Goal: Task Accomplishment & Management: Manage account settings

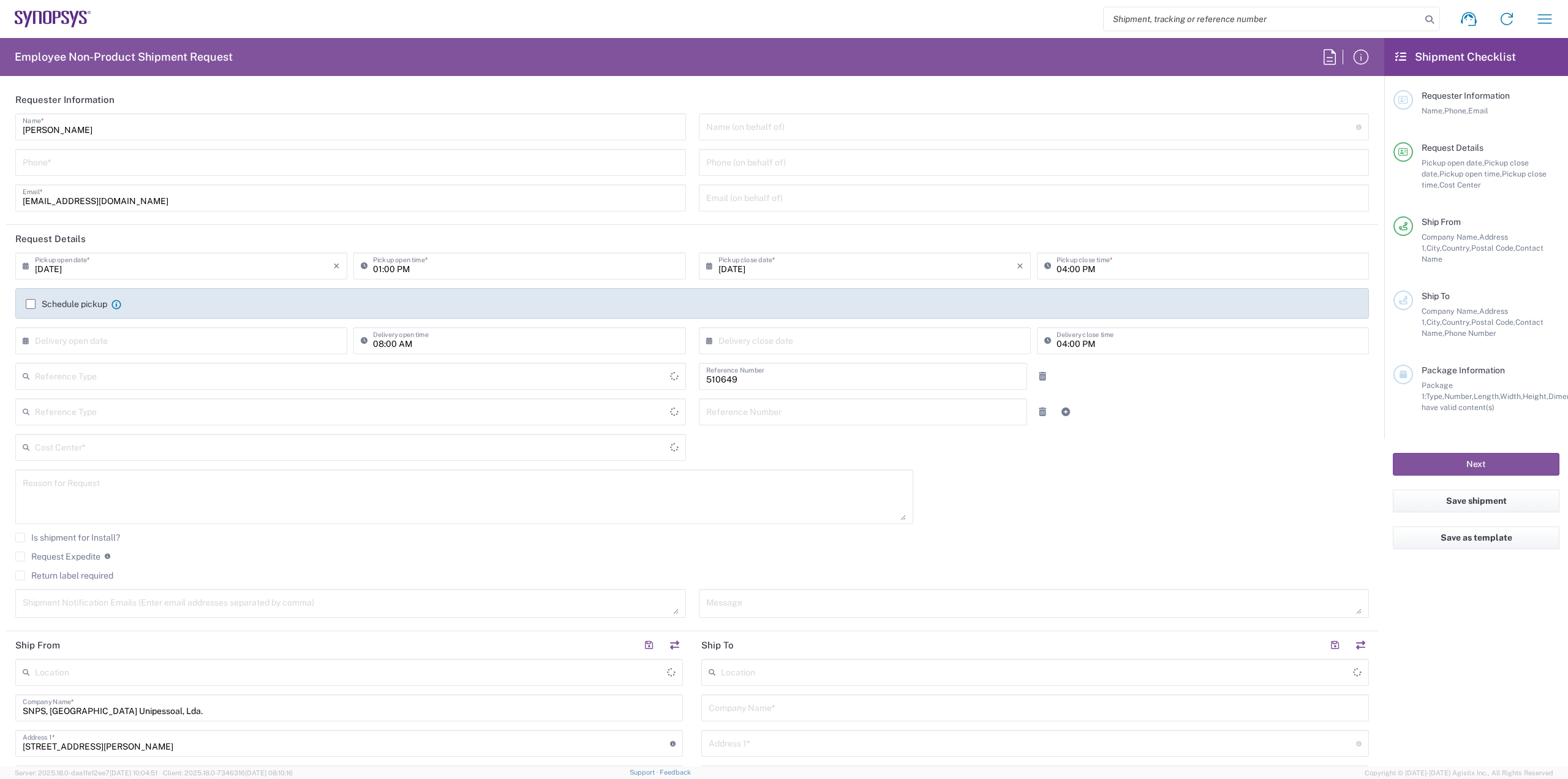
type input "Department"
type input "Delivered at Place"
type input "PT90, SG, IP-DIG, R& 510649"
type input "[GEOGRAPHIC_DATA]"
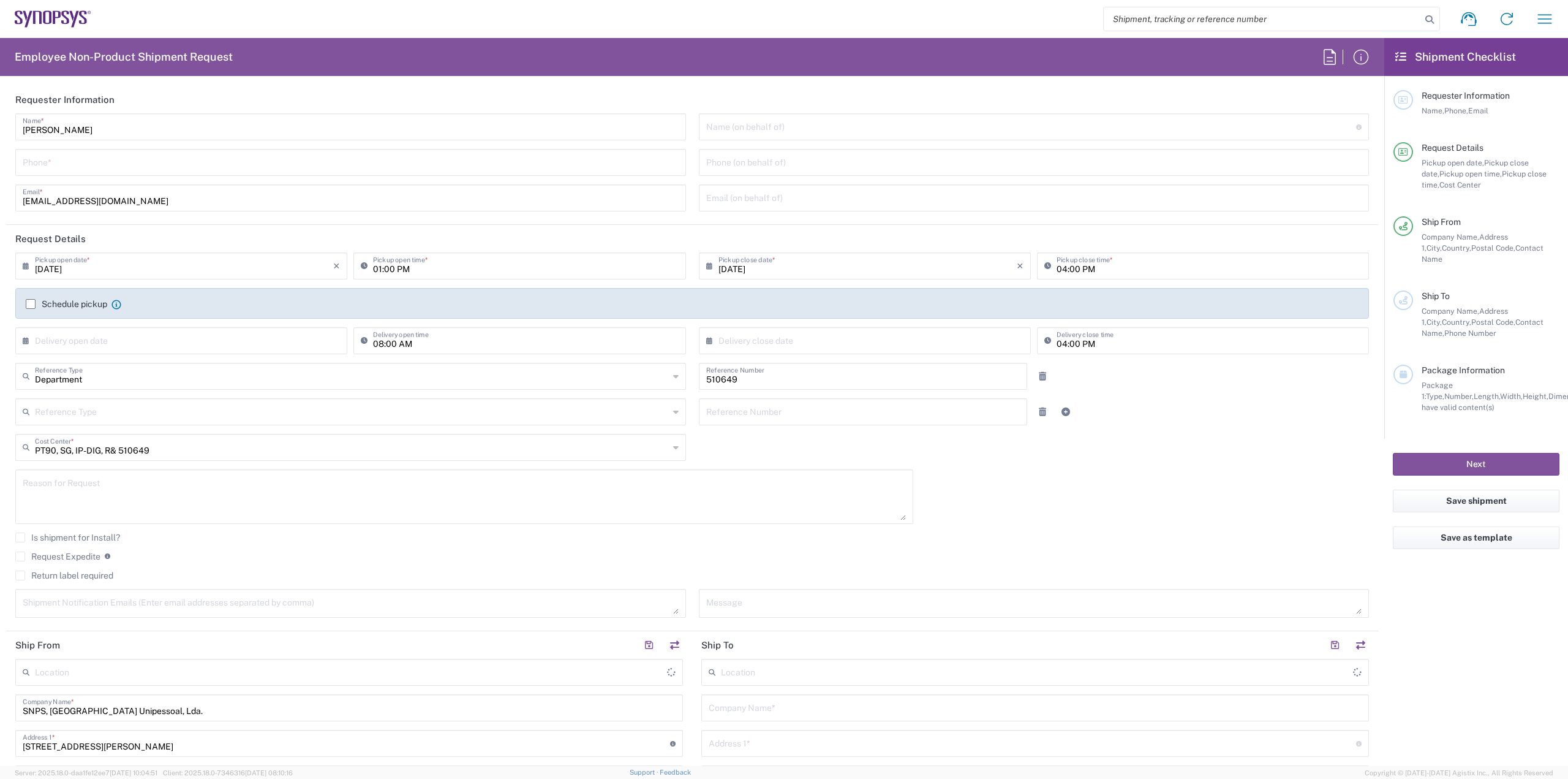
type input "Porto PT02"
click at [1540, 24] on icon "button" at bounding box center [1544, 19] width 19 height 19
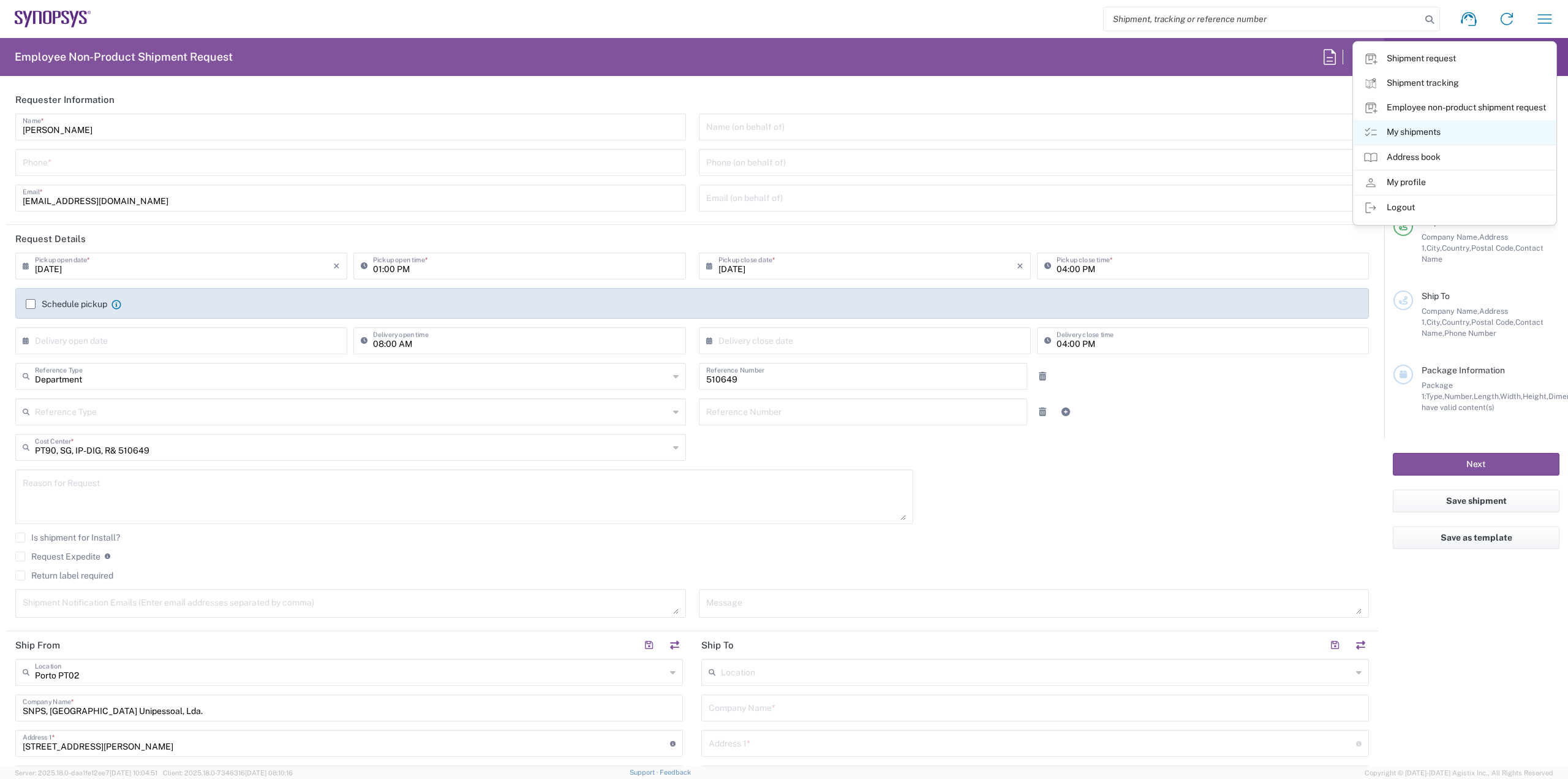
click at [1400, 130] on link "My shipments" at bounding box center [1455, 132] width 202 height 24
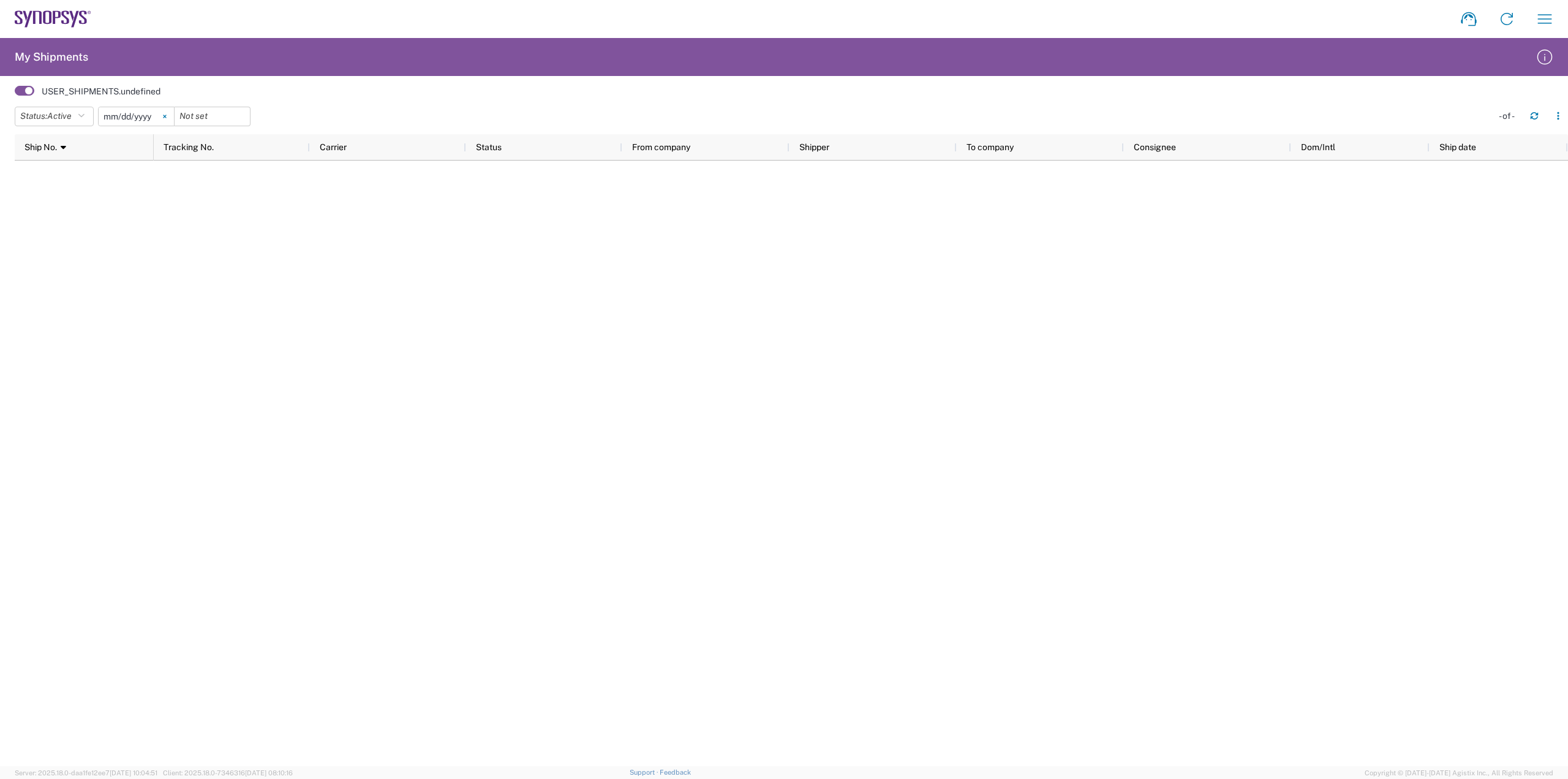
click at [173, 118] on svg-icon at bounding box center [165, 116] width 19 height 19
click at [82, 114] on icon "button" at bounding box center [81, 116] width 6 height 8
click at [49, 182] on span "All" at bounding box center [86, 180] width 143 height 19
